Goal: Task Accomplishment & Management: Manage account settings

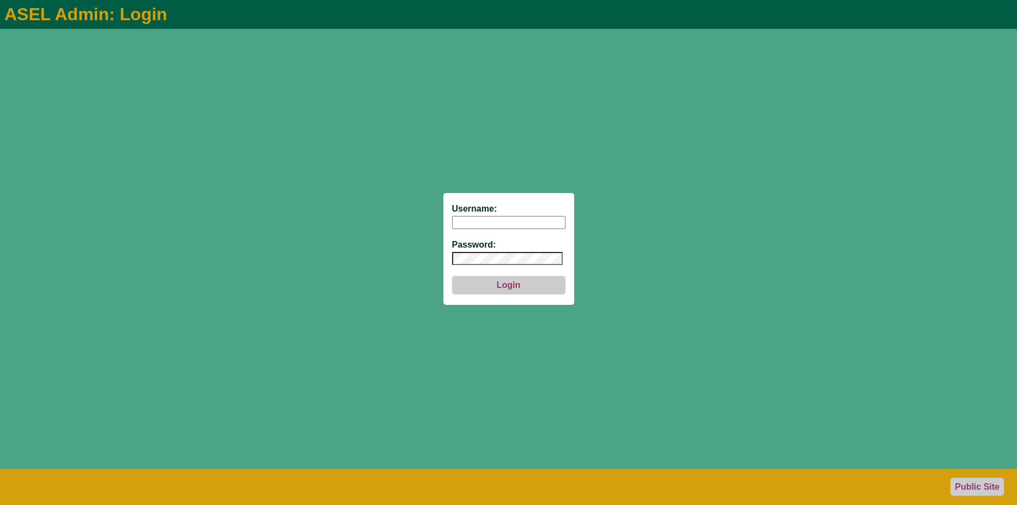
click at [522, 230] on form "Username: Password: Login" at bounding box center [508, 248] width 131 height 111
click at [524, 226] on input "Username:" at bounding box center [508, 222] width 113 height 13
paste input "aseladmin"
type input "aseladmin"
click at [507, 287] on button "Login" at bounding box center [508, 285] width 113 height 19
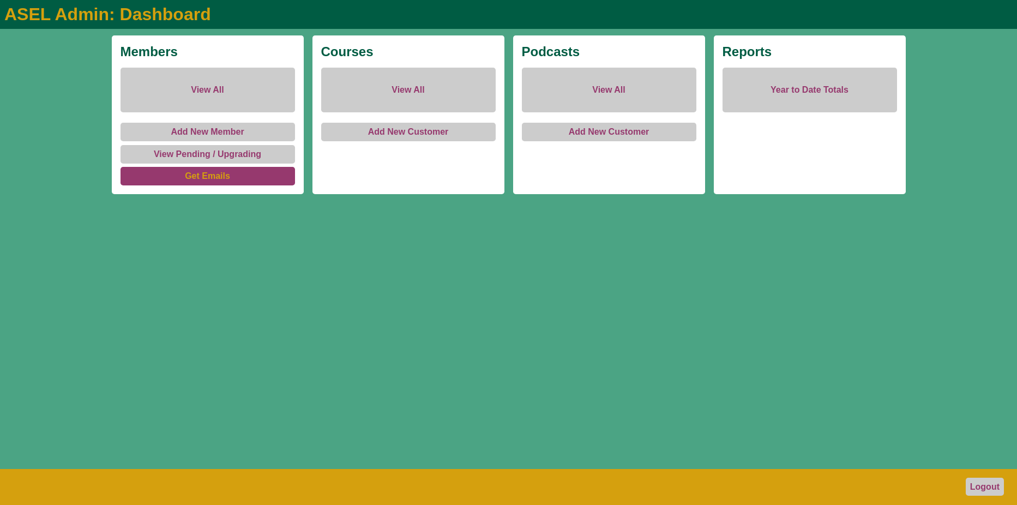
click at [251, 180] on link "Get Emails" at bounding box center [208, 176] width 175 height 19
